Goal: Check status: Check status

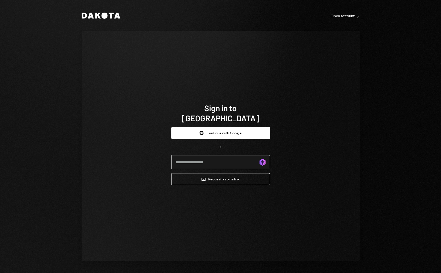
type input "**********"
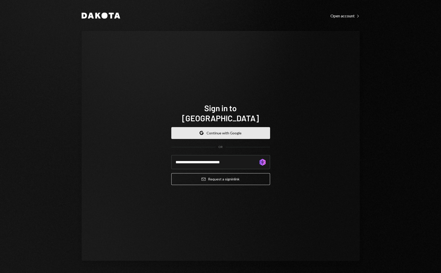
click at [236, 127] on button "Google Continue with Google" at bounding box center [220, 133] width 99 height 12
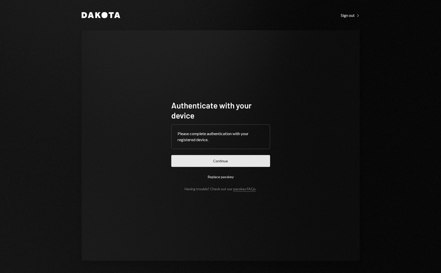
click at [204, 163] on button "Continue" at bounding box center [220, 161] width 99 height 12
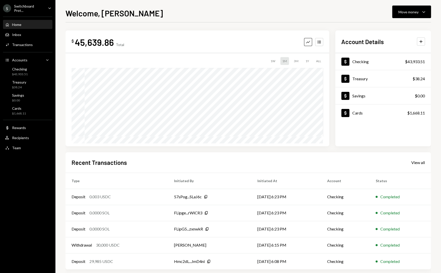
scroll to position [6, 0]
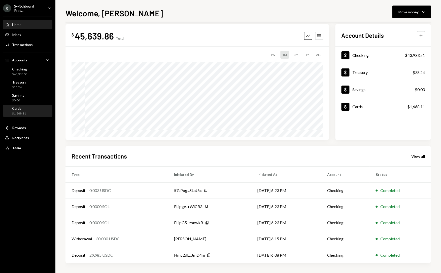
click at [41, 108] on div "Cards $1,668.11" at bounding box center [27, 111] width 45 height 10
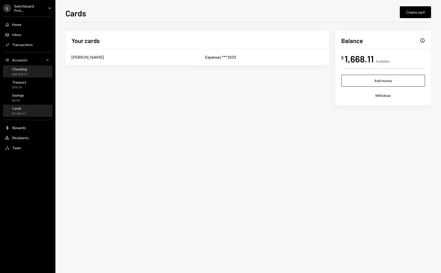
click at [36, 72] on div "Checking $43,933.51" at bounding box center [27, 72] width 45 height 10
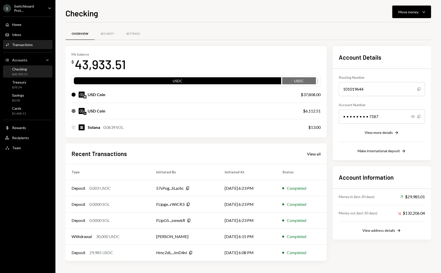
click at [30, 43] on div "Transactions" at bounding box center [22, 45] width 21 height 4
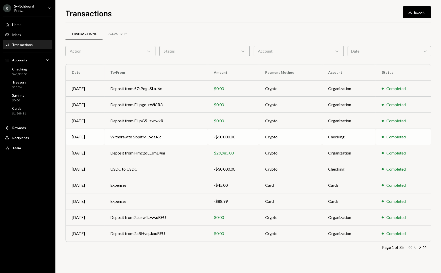
click at [164, 136] on td "Withdraw to 5bpitM...9oaJ6c" at bounding box center [155, 137] width 103 height 16
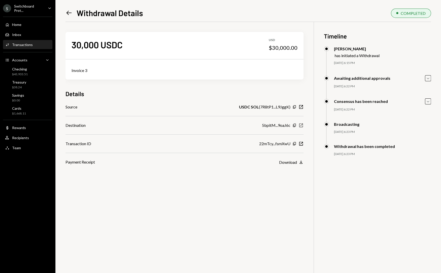
click at [300, 126] on icon "New Window" at bounding box center [300, 125] width 5 height 5
click at [300, 144] on icon "New Window" at bounding box center [300, 143] width 5 height 5
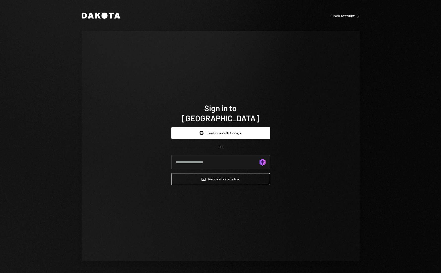
click at [66, 135] on div "Dakota Open account Right Caret Sign in to [GEOGRAPHIC_DATA] Google Continue wi…" at bounding box center [220, 136] width 441 height 273
click at [95, 108] on div "Sign in to [GEOGRAPHIC_DATA] Google Continue with Google OR Generate new mask E…" at bounding box center [221, 146] width 278 height 230
